Goal: Use online tool/utility: Utilize a website feature to perform a specific function

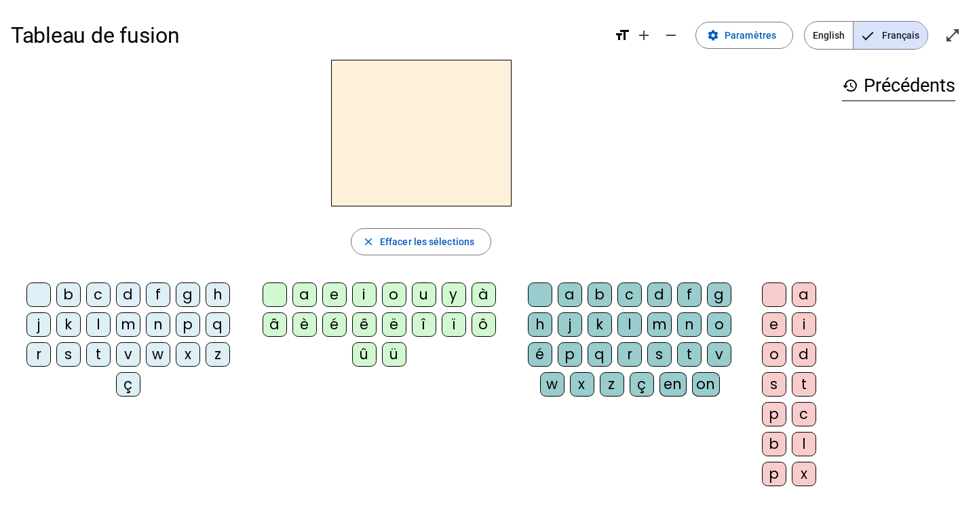
click at [93, 326] on div "l" at bounding box center [98, 324] width 24 height 24
click at [298, 297] on div "a" at bounding box center [304, 294] width 24 height 24
click at [385, 295] on div "o" at bounding box center [394, 294] width 24 height 24
click at [334, 288] on div "e" at bounding box center [334, 294] width 24 height 24
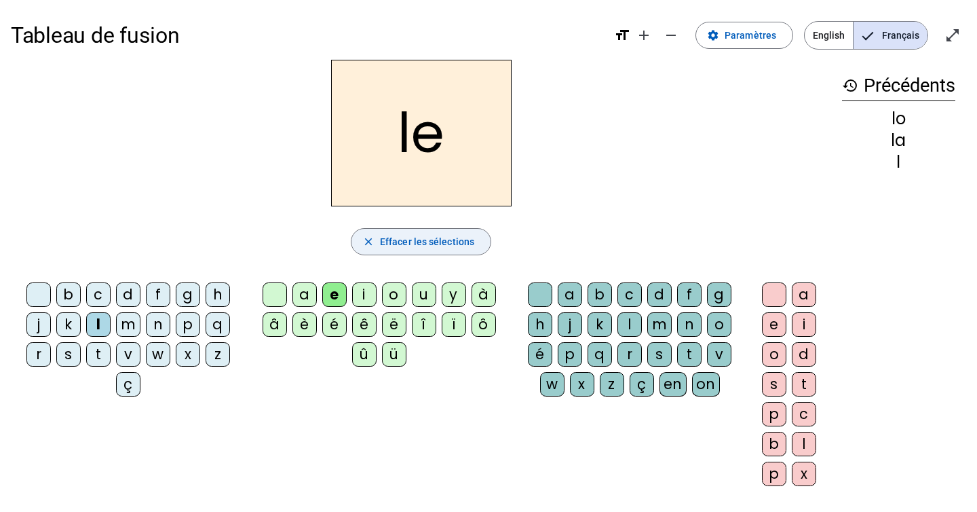
click at [429, 241] on span "Effacer les sélections" at bounding box center [427, 241] width 94 height 16
click at [396, 242] on span "Effacer les sélections" at bounding box center [427, 241] width 94 height 16
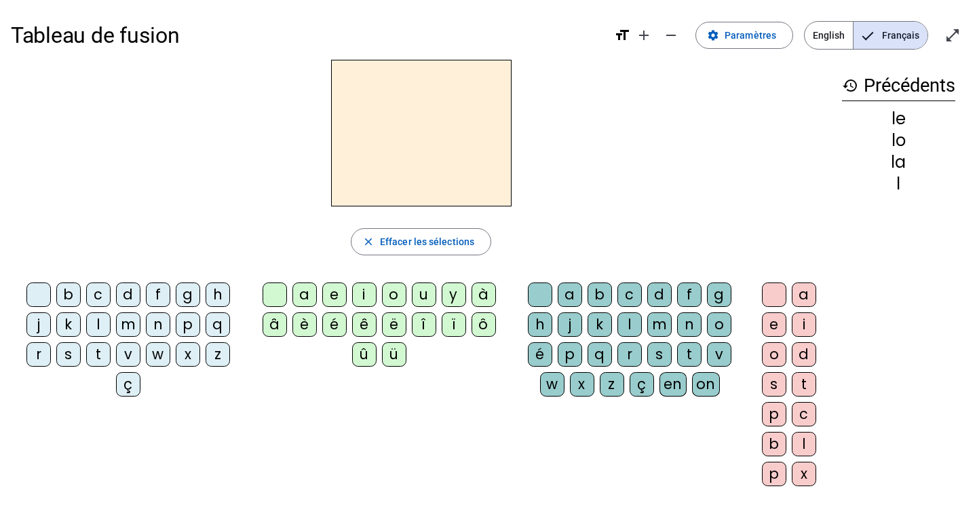
click at [852, 84] on mat-icon "history" at bounding box center [850, 85] width 16 height 16
click at [104, 323] on div "l" at bounding box center [98, 324] width 24 height 24
click at [303, 290] on div "a" at bounding box center [304, 294] width 24 height 24
click at [330, 295] on div "e" at bounding box center [334, 294] width 24 height 24
click at [421, 294] on div "u" at bounding box center [424, 294] width 24 height 24
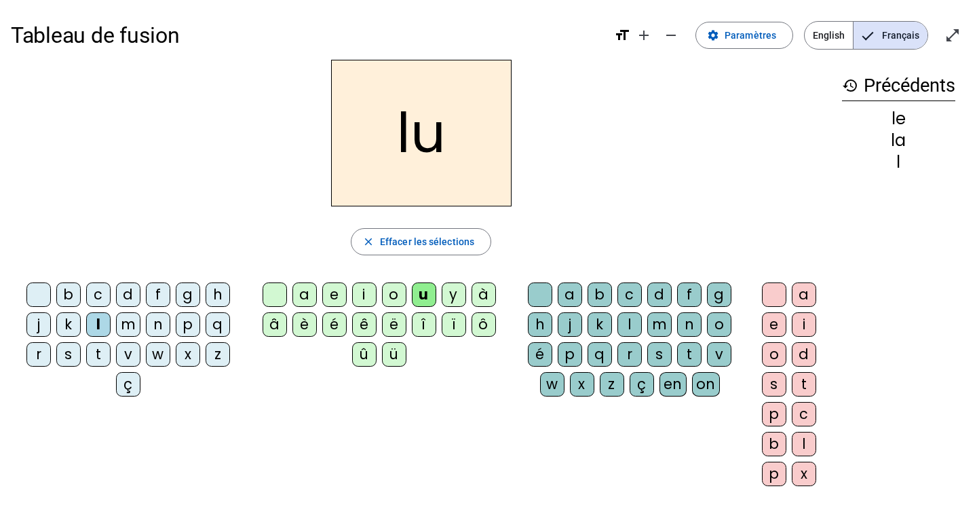
click at [100, 352] on div "t" at bounding box center [98, 354] width 24 height 24
click at [333, 290] on div "e" at bounding box center [334, 294] width 24 height 24
click at [301, 292] on div "a" at bounding box center [304, 294] width 24 height 24
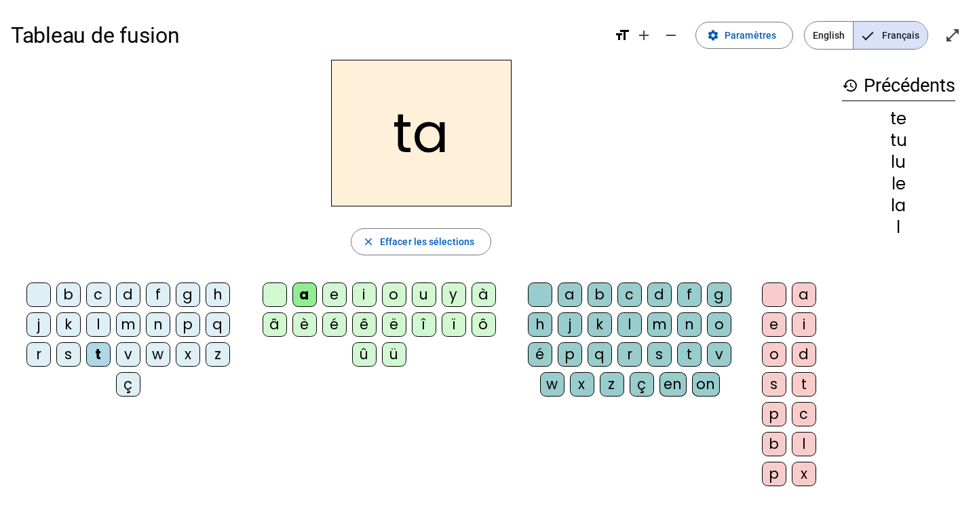
click at [597, 287] on div "b" at bounding box center [600, 294] width 24 height 24
click at [774, 355] on div "o" at bounding box center [774, 354] width 24 height 24
